Goal: Check status: Check status

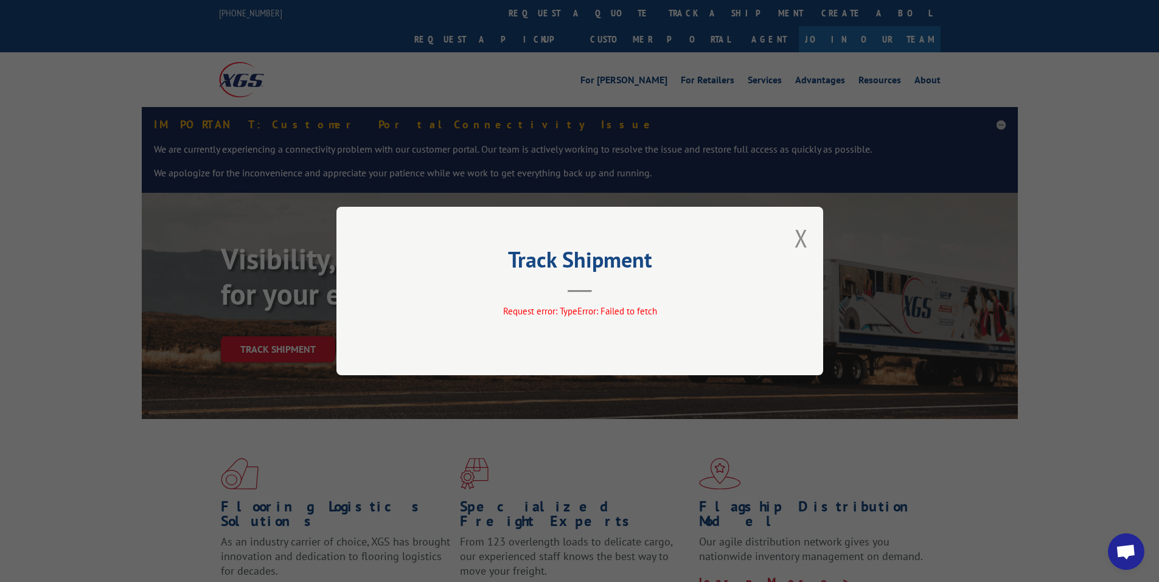
click at [788, 232] on div "Track Shipment Request error: TypeError: Failed to fetch" at bounding box center [579, 291] width 487 height 168
click at [802, 232] on button "Close modal" at bounding box center [800, 238] width 13 height 32
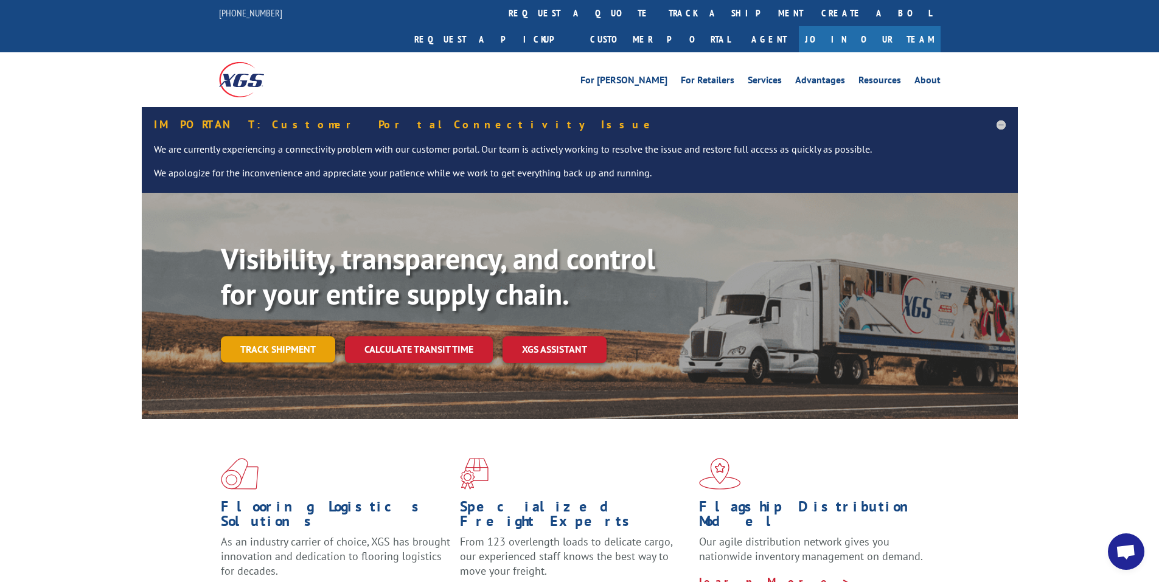
click at [300, 336] on link "Track shipment" at bounding box center [278, 349] width 114 height 26
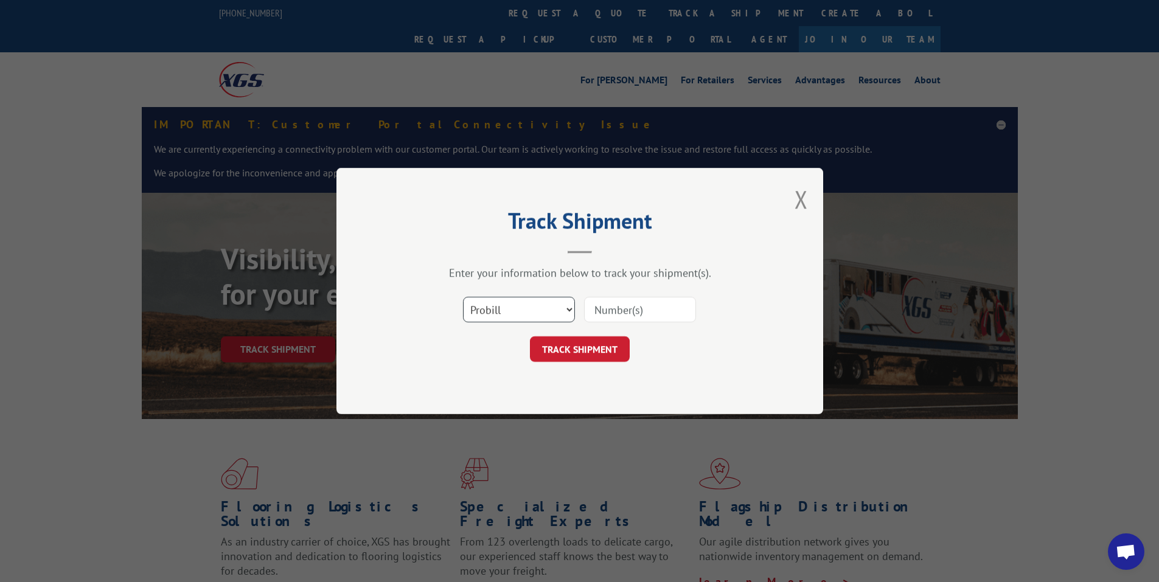
click at [505, 300] on select "Select category... Probill BOL PO" at bounding box center [519, 310] width 112 height 26
select select "po"
click at [463, 297] on select "Select category... Probill BOL PO" at bounding box center [519, 310] width 112 height 26
click at [612, 306] on input at bounding box center [640, 310] width 112 height 26
paste input "75507593"
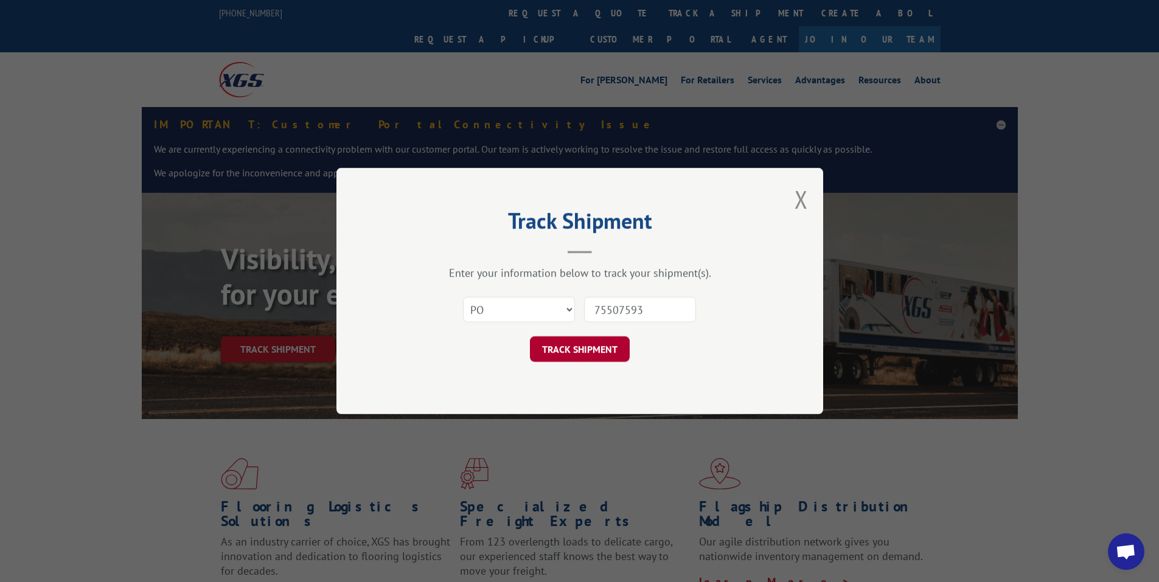
type input "75507593"
click at [576, 356] on button "TRACK SHIPMENT" at bounding box center [580, 349] width 100 height 26
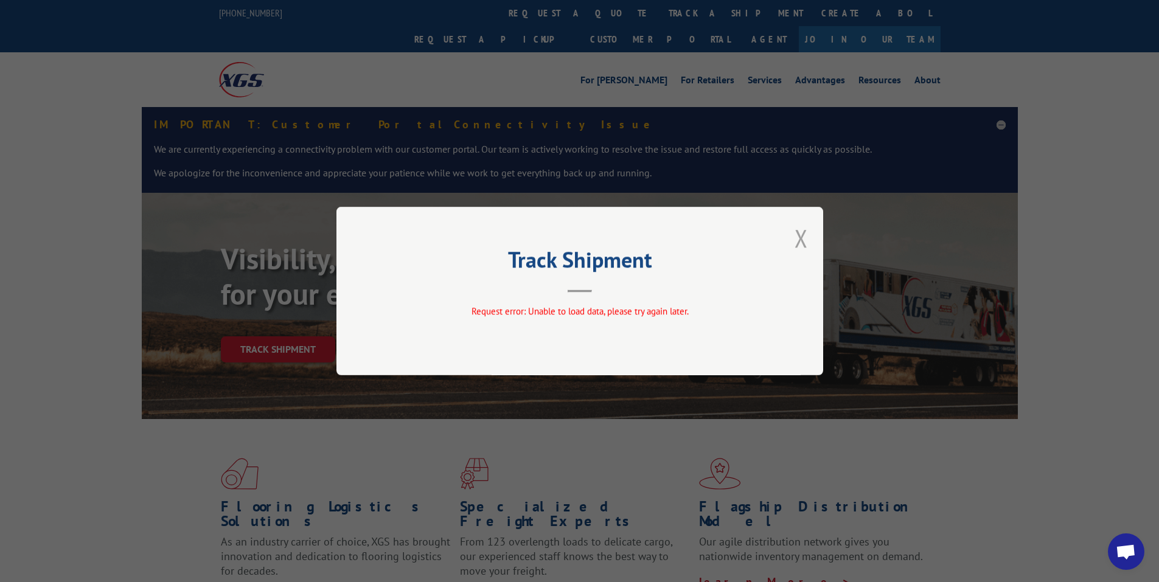
click at [794, 237] on button "Close modal" at bounding box center [800, 238] width 13 height 32
